Goal: Task Accomplishment & Management: Manage account settings

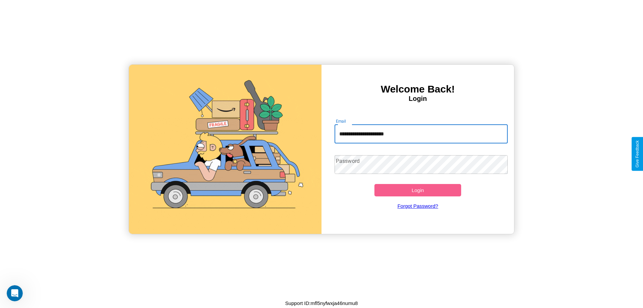
type input "**********"
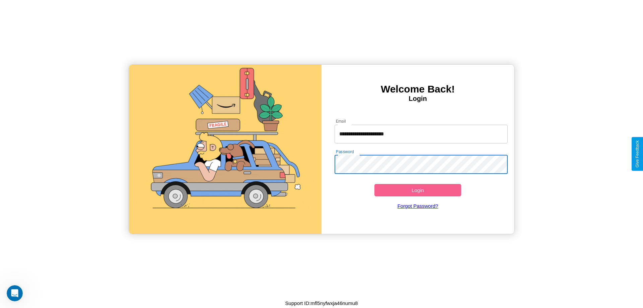
click at [418, 190] on button "Login" at bounding box center [418, 190] width 87 height 12
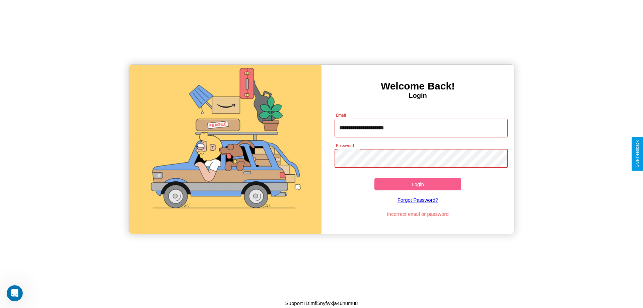
click at [418, 184] on button "Login" at bounding box center [418, 184] width 87 height 12
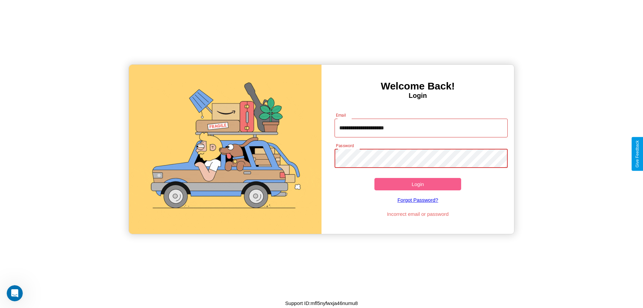
click at [418, 184] on button "Login" at bounding box center [418, 184] width 87 height 12
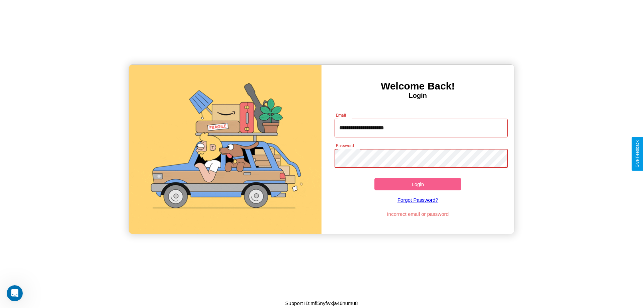
click at [418, 184] on button "Login" at bounding box center [418, 184] width 87 height 12
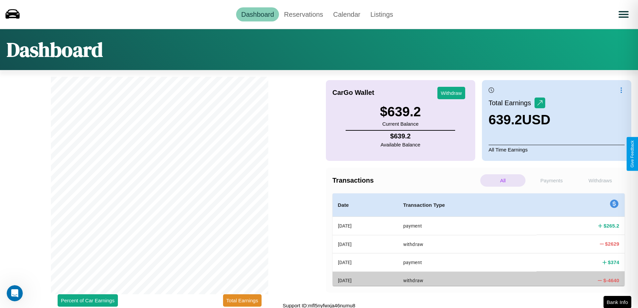
scroll to position [2, 0]
